Goal: Learn about a topic

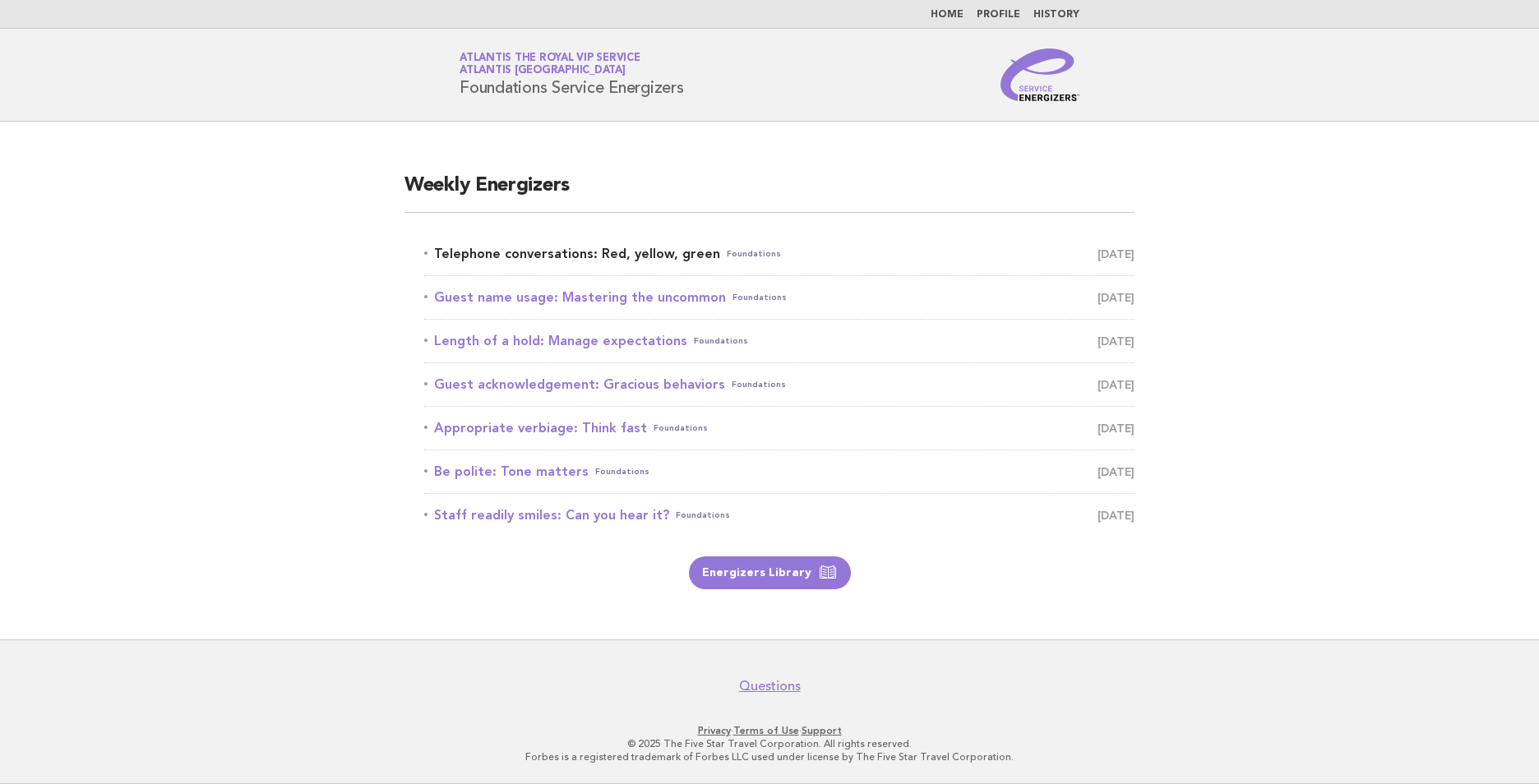
click at [638, 249] on link "Telephone conversations: Red, yellow, green Foundations [DATE]" at bounding box center [779, 254] width 711 height 23
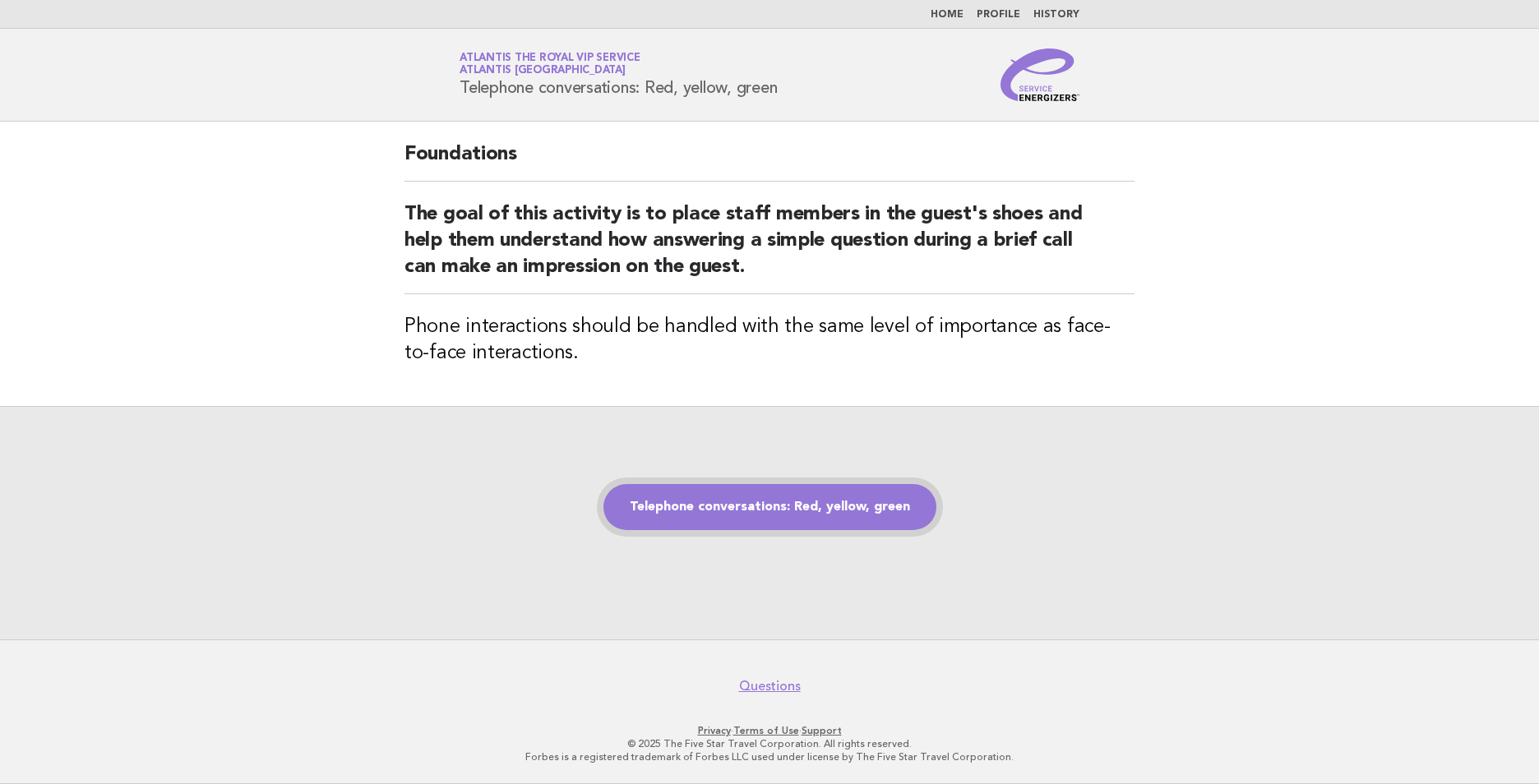
click at [768, 507] on link "Telephone conversations: Red, yellow, green" at bounding box center [770, 507] width 333 height 46
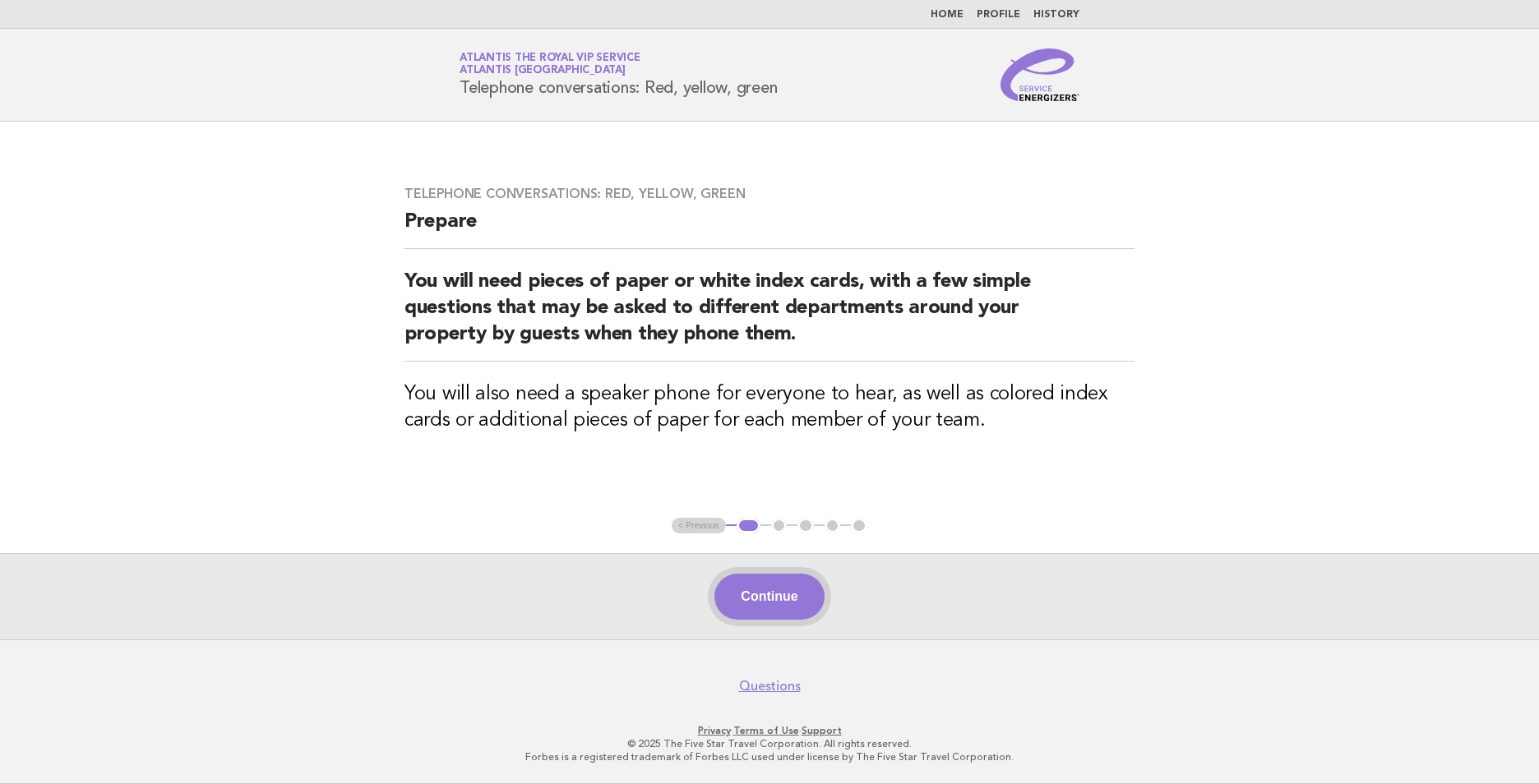
click at [793, 595] on button "Continue" at bounding box center [769, 596] width 110 height 46
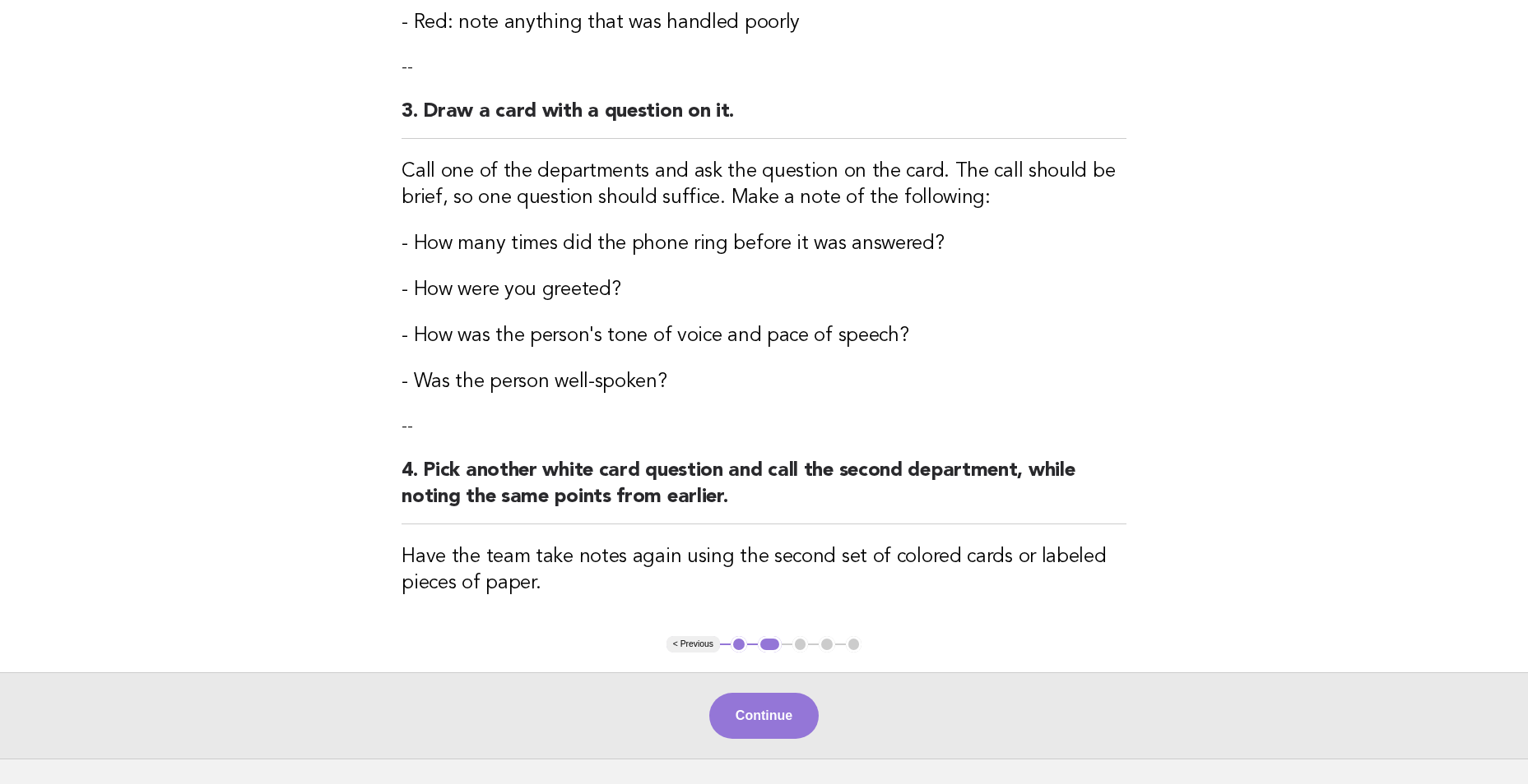
scroll to position [785, 0]
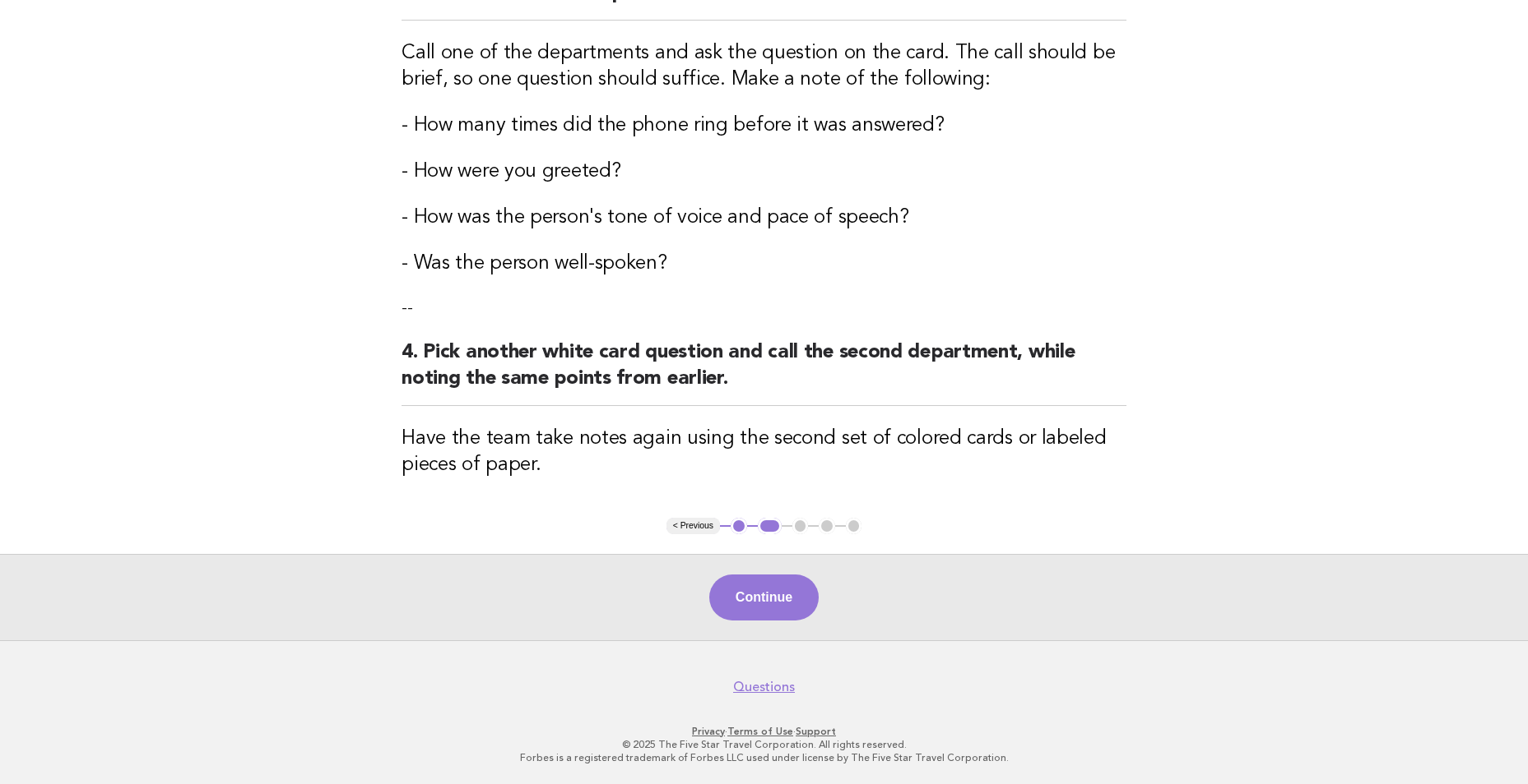
click at [765, 525] on button "2" at bounding box center [770, 527] width 24 height 16
click at [739, 528] on button "1" at bounding box center [739, 527] width 16 height 16
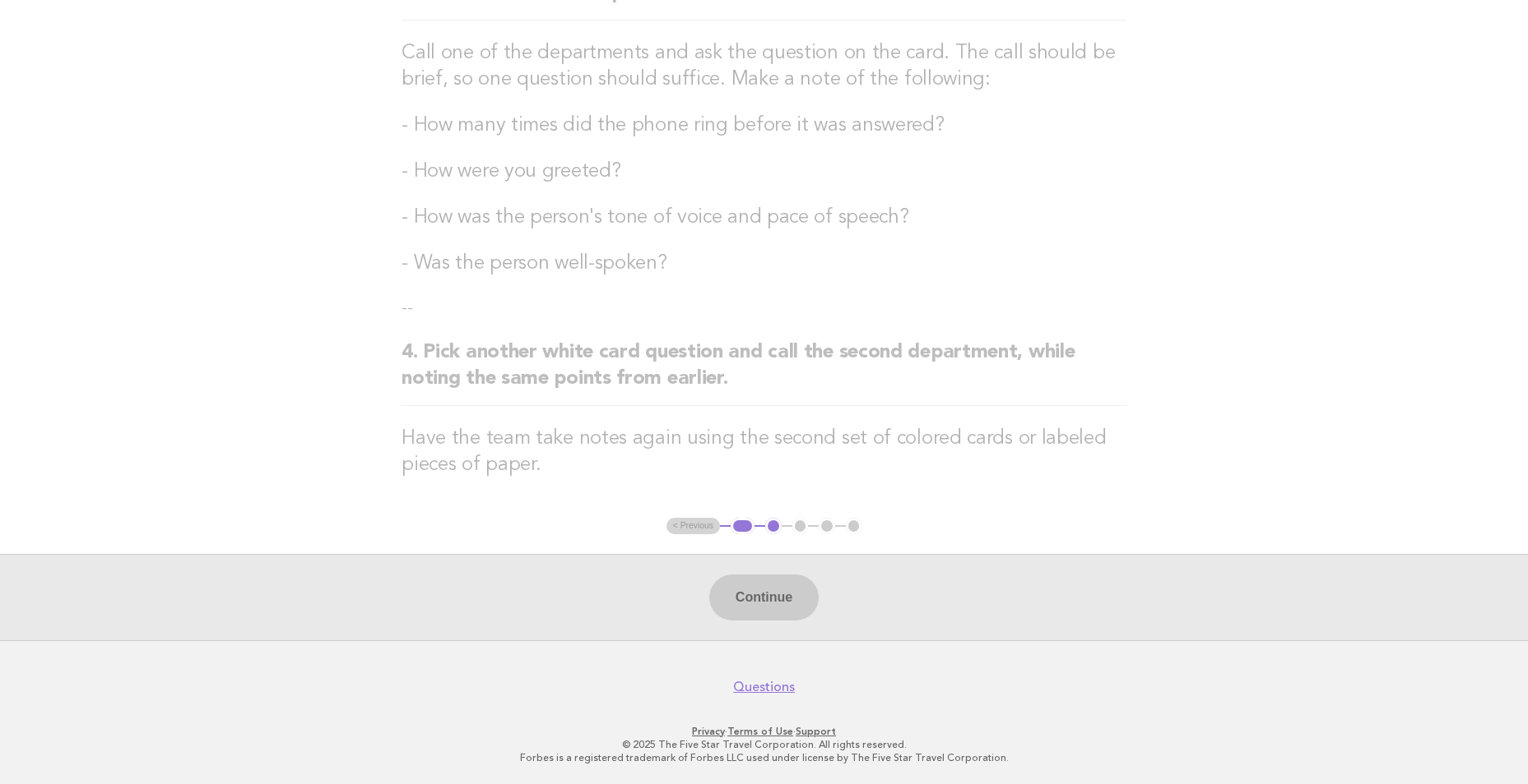
scroll to position [0, 0]
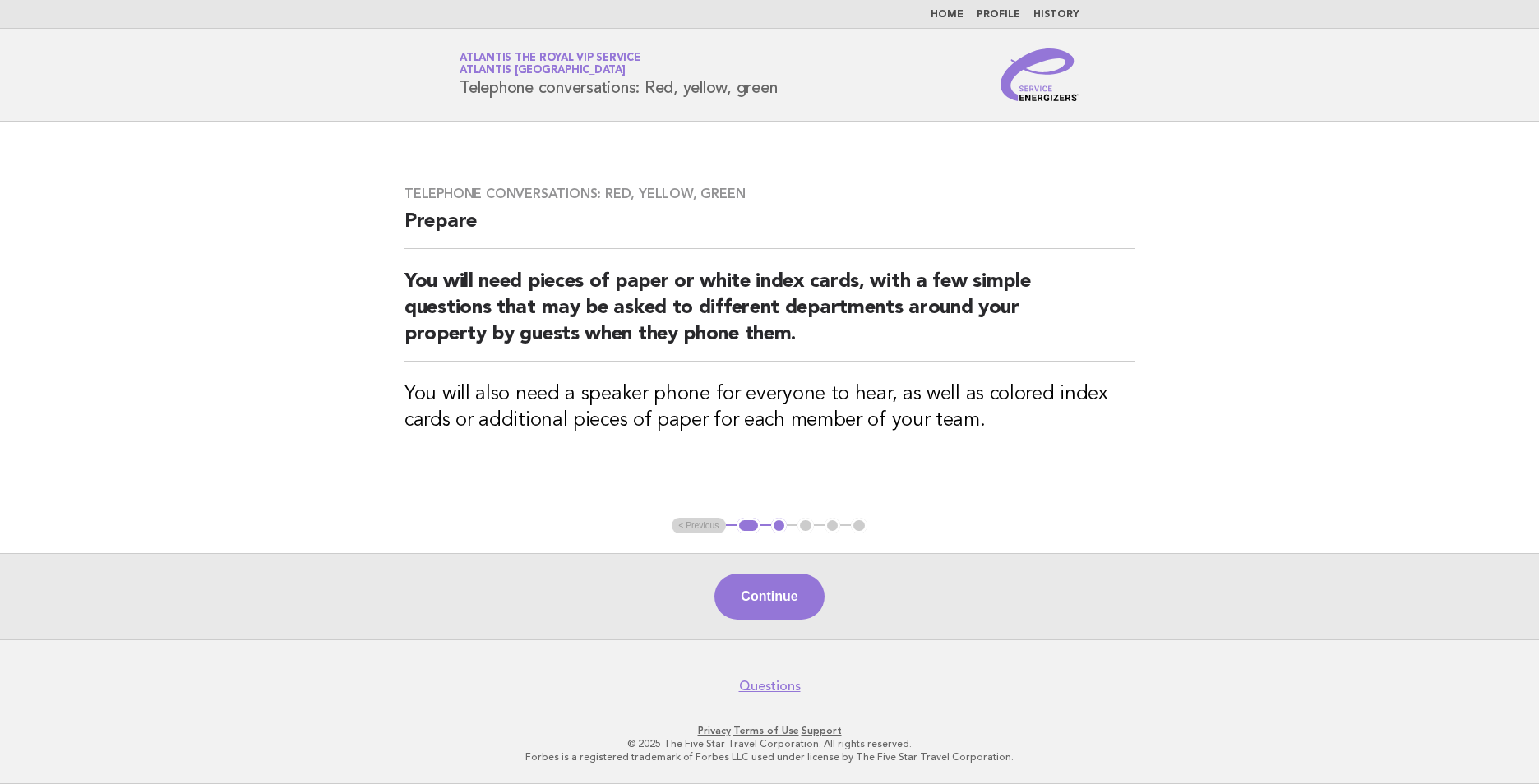
click at [766, 496] on main "Telephone conversations: Red, yellow, green Prepare You will need pieces of pap…" at bounding box center [770, 381] width 1539 height 518
click at [796, 595] on button "Continue" at bounding box center [769, 596] width 110 height 46
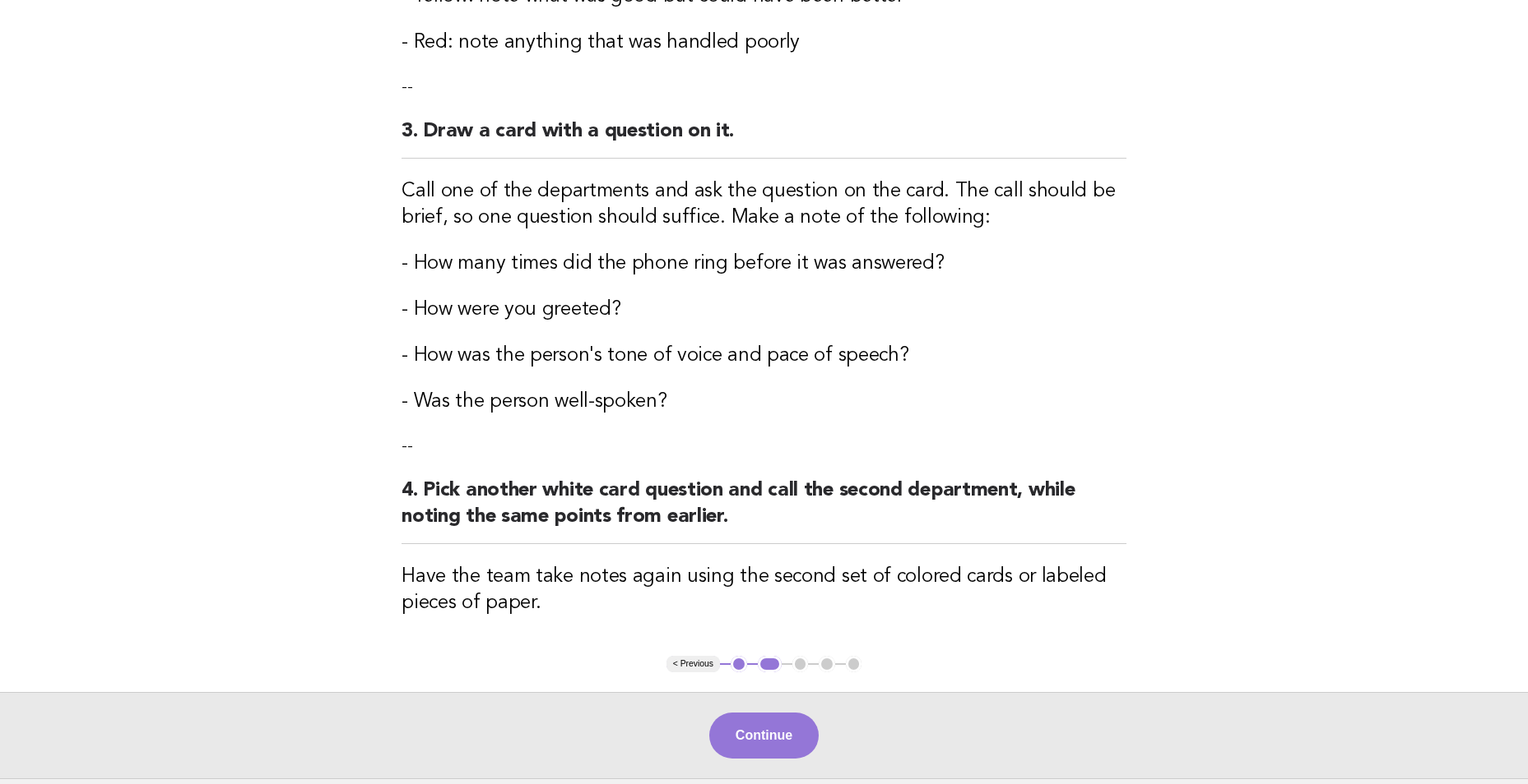
scroll to position [658, 0]
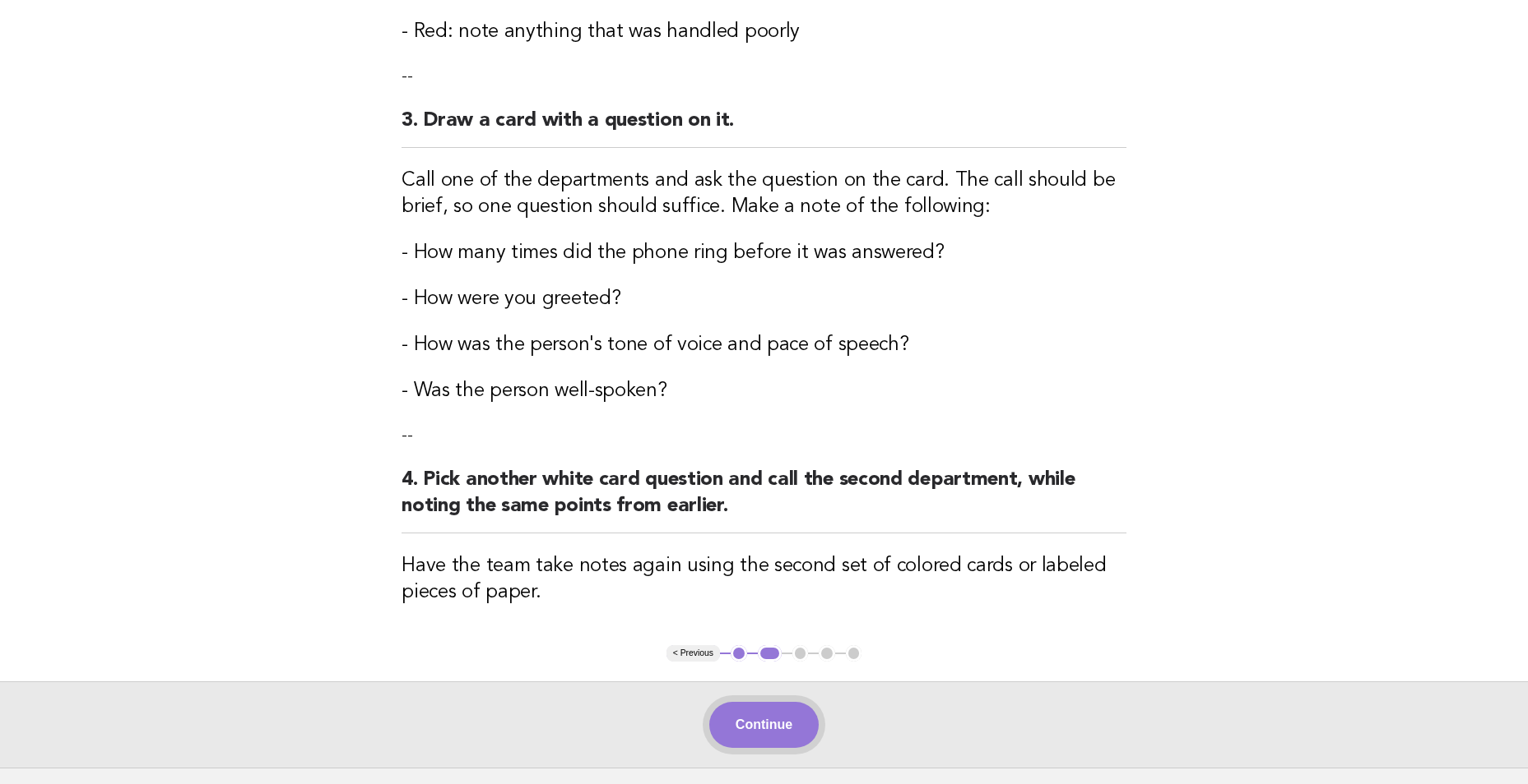
click at [759, 729] on button "Continue" at bounding box center [764, 725] width 110 height 46
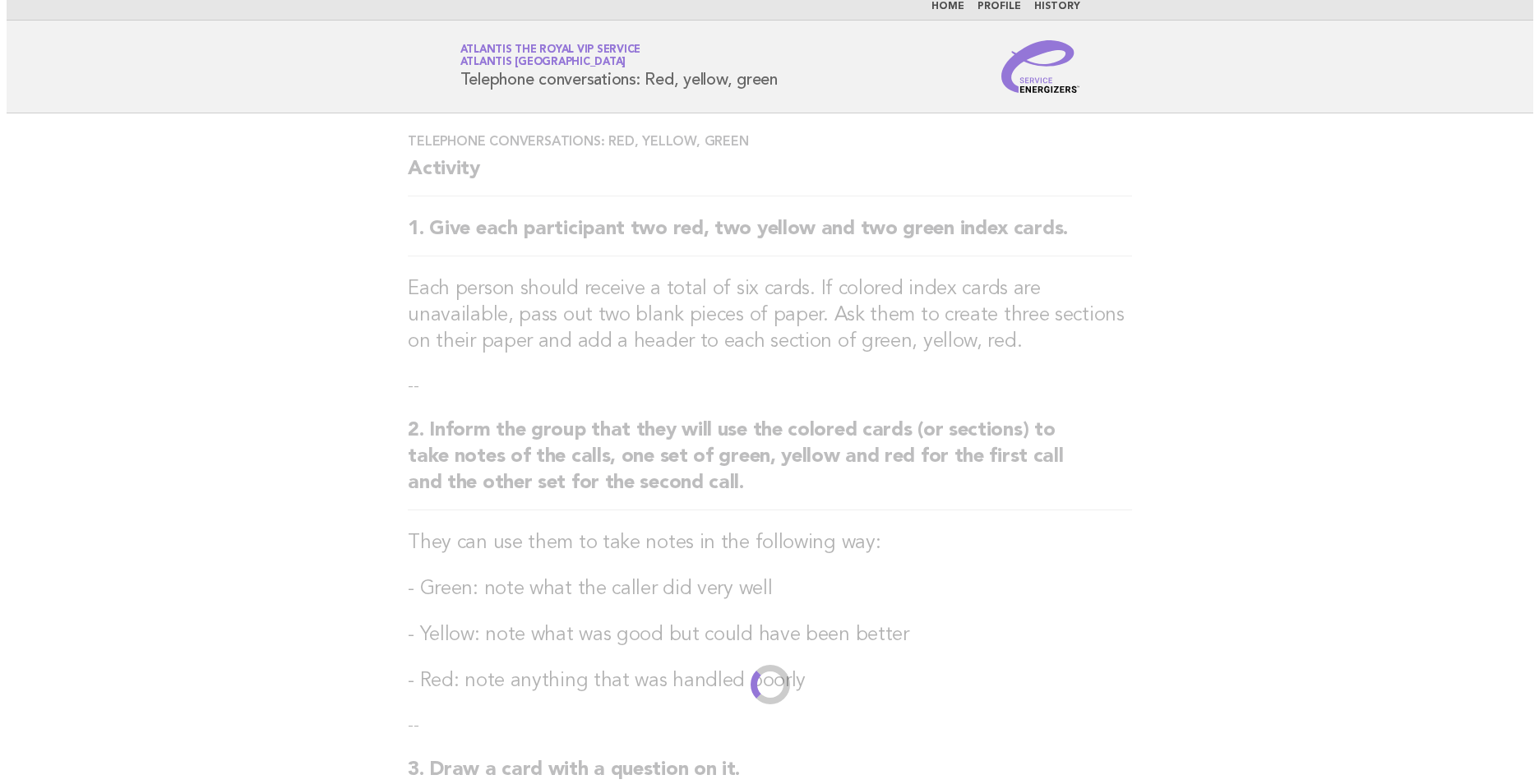
scroll to position [0, 0]
